Goal: Information Seeking & Learning: Find specific fact

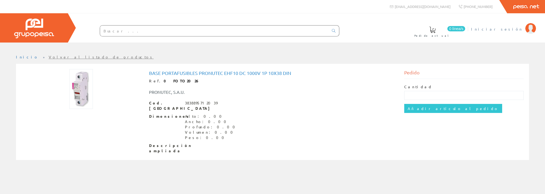
click at [508, 31] on span "Iniciar sesión" at bounding box center [497, 28] width 52 height 5
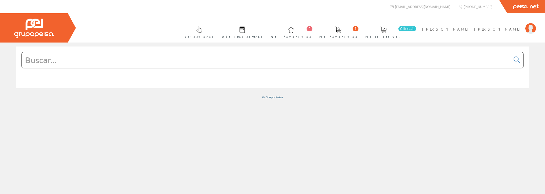
click at [104, 58] on input "text" at bounding box center [266, 60] width 489 height 16
paste input "EHF10 DC 1000V"
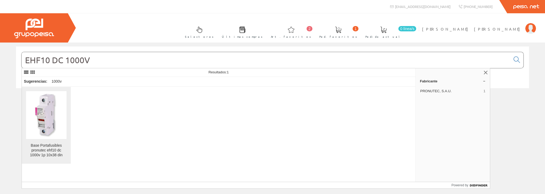
type input "EHF10 DC 1000V"
click at [38, 119] on img at bounding box center [46, 115] width 28 height 48
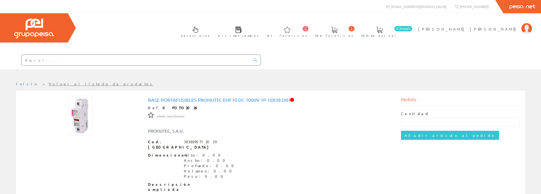
click at [109, 59] on input "text" at bounding box center [136, 60] width 229 height 11
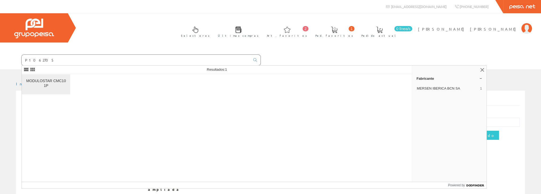
type input "P1062705"
click at [46, 81] on div "MODULOSTAR CMC10 1P" at bounding box center [46, 84] width 40 height 10
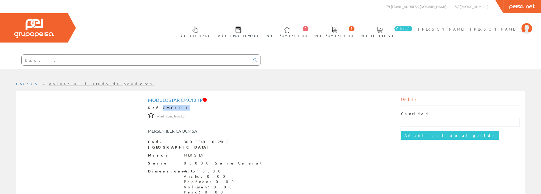
drag, startPoint x: 156, startPoint y: 109, endPoint x: 177, endPoint y: 107, distance: 21.3
click at [177, 107] on div "Ref. CMC101" at bounding box center [270, 107] width 245 height 5
copy strong "CMC101"
